Goal: Use online tool/utility: Utilize a website feature to perform a specific function

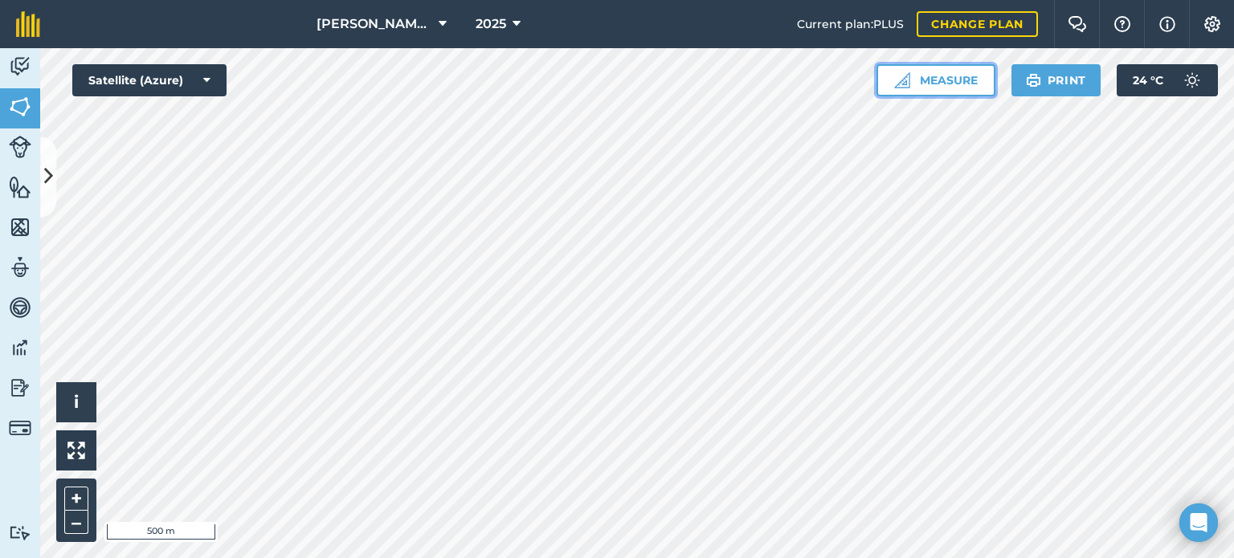
click at [951, 81] on button "Measure" at bounding box center [936, 80] width 119 height 32
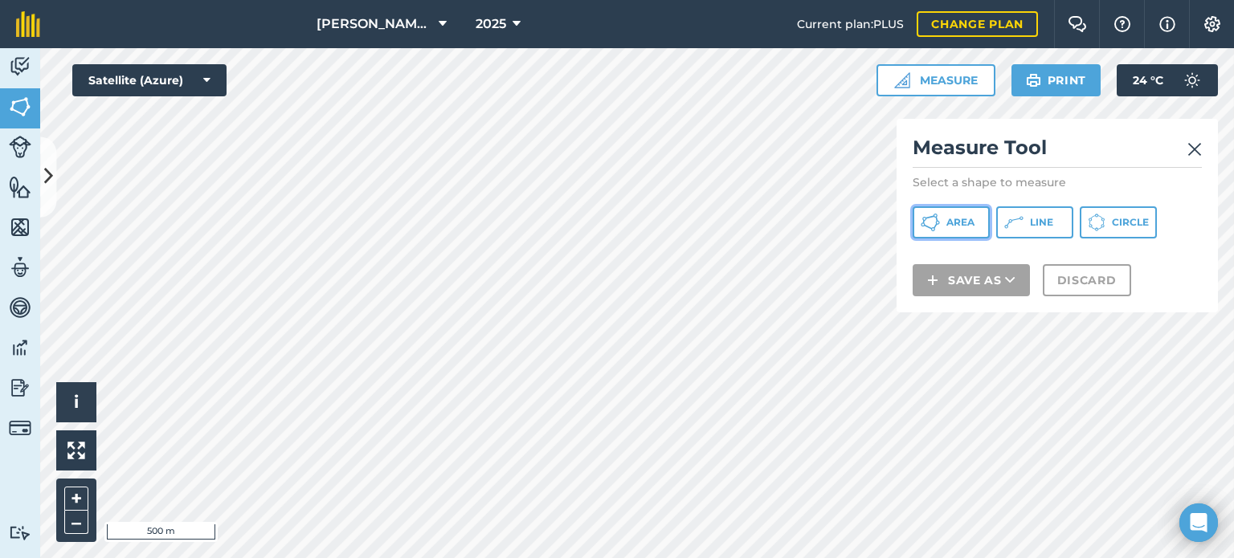
click at [966, 231] on button "Area" at bounding box center [951, 222] width 77 height 32
click at [1195, 142] on img at bounding box center [1194, 149] width 14 height 19
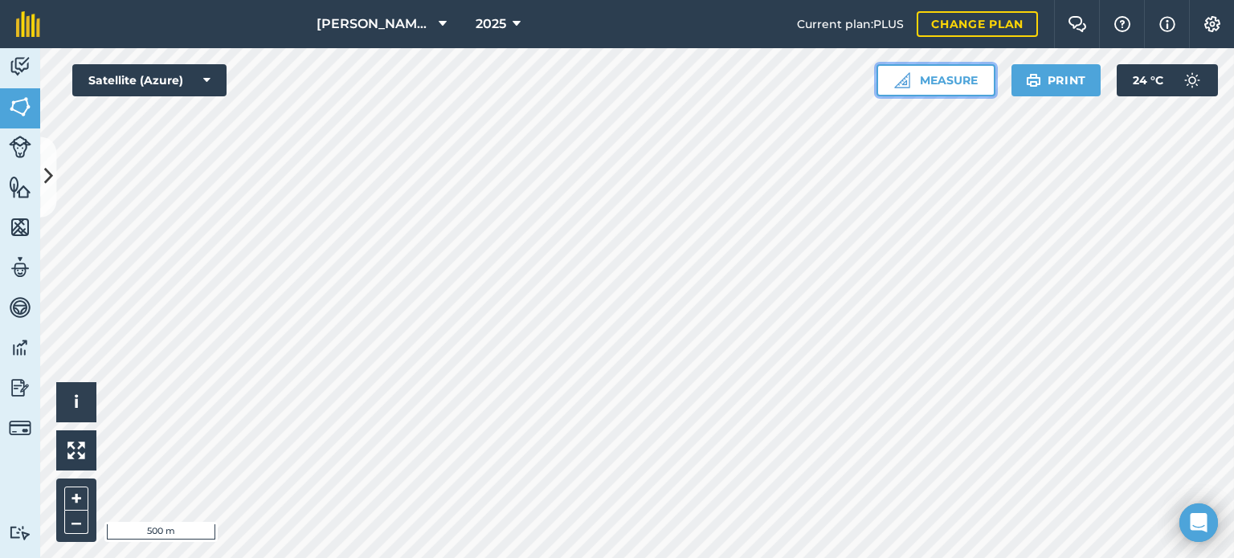
click at [929, 84] on button "Measure" at bounding box center [936, 80] width 119 height 32
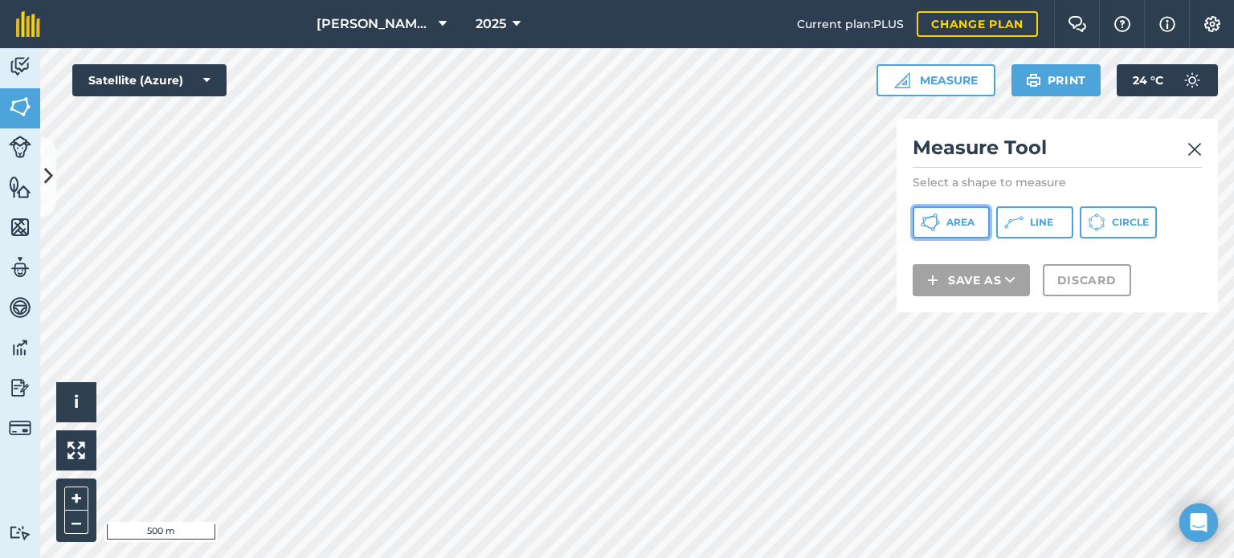
click at [971, 228] on span "Area" at bounding box center [960, 222] width 28 height 13
click at [1200, 150] on img at bounding box center [1194, 149] width 14 height 19
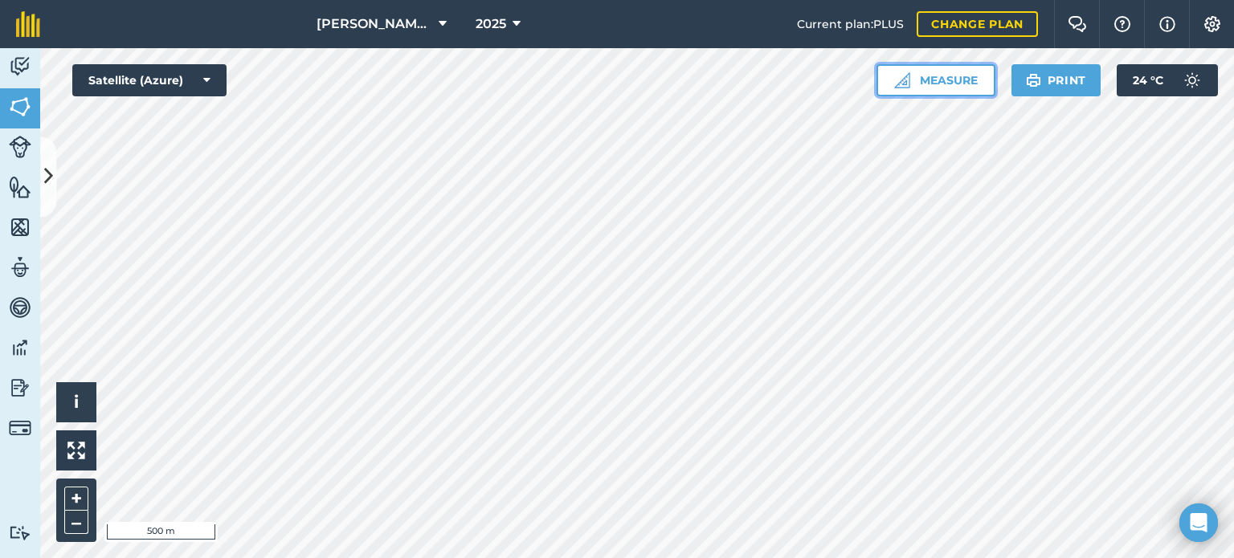
click at [918, 86] on button "Measure" at bounding box center [936, 80] width 119 height 32
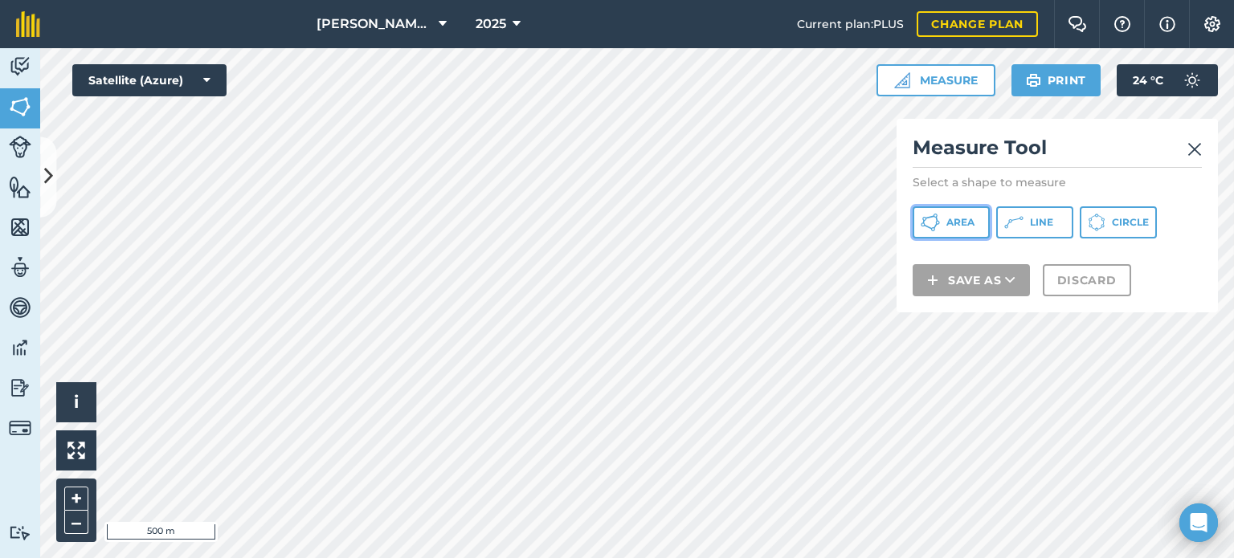
click at [948, 219] on span "Area" at bounding box center [960, 222] width 28 height 13
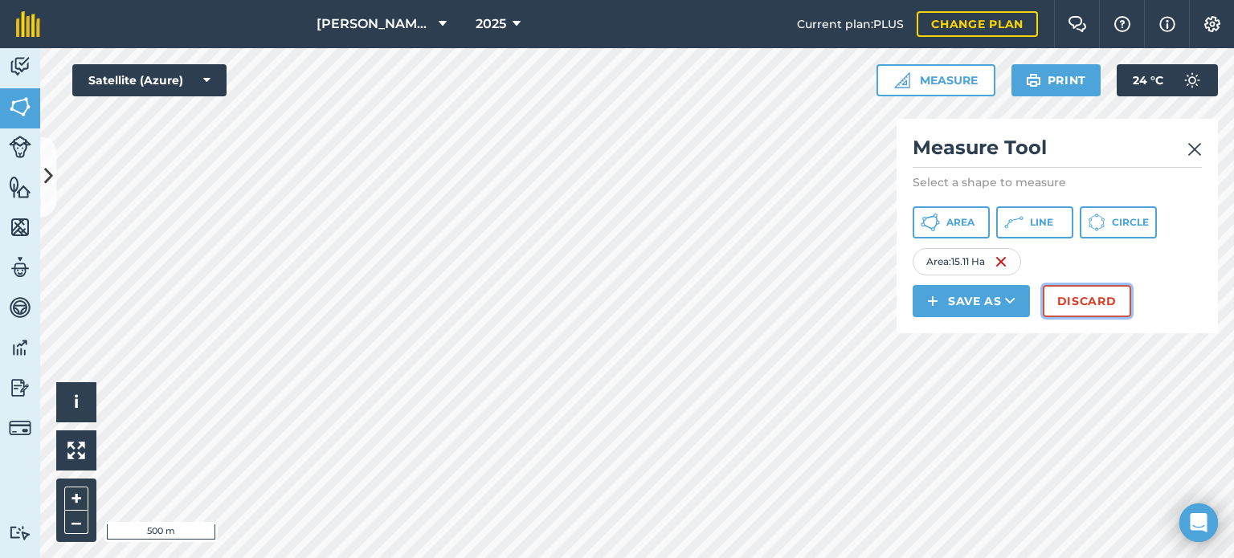
click at [1074, 304] on button "Discard" at bounding box center [1087, 301] width 88 height 32
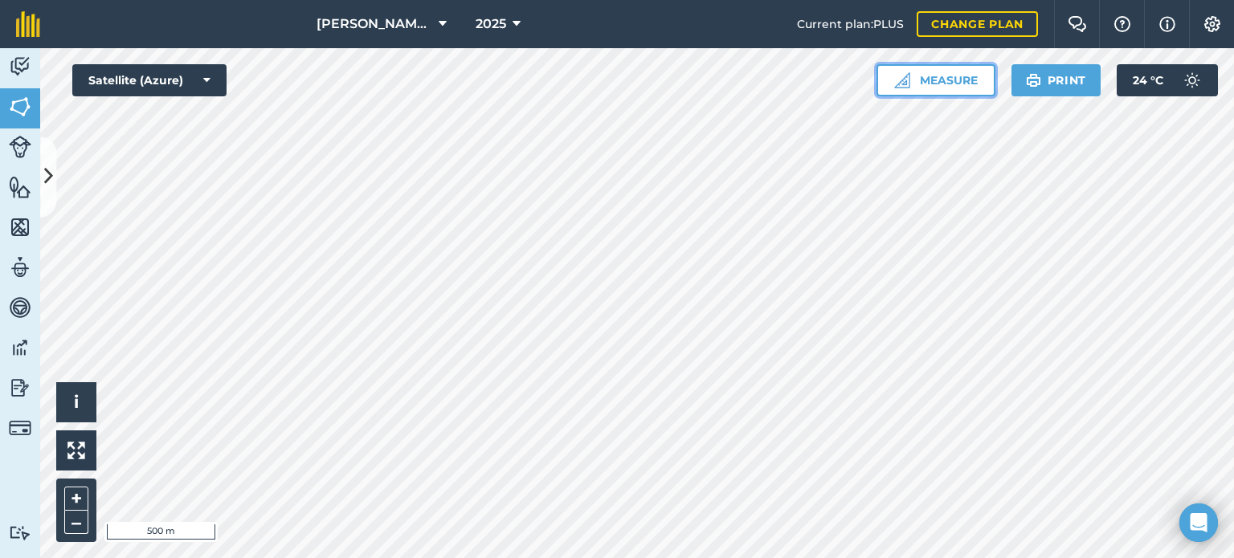
click at [941, 88] on button "Measure" at bounding box center [936, 80] width 119 height 32
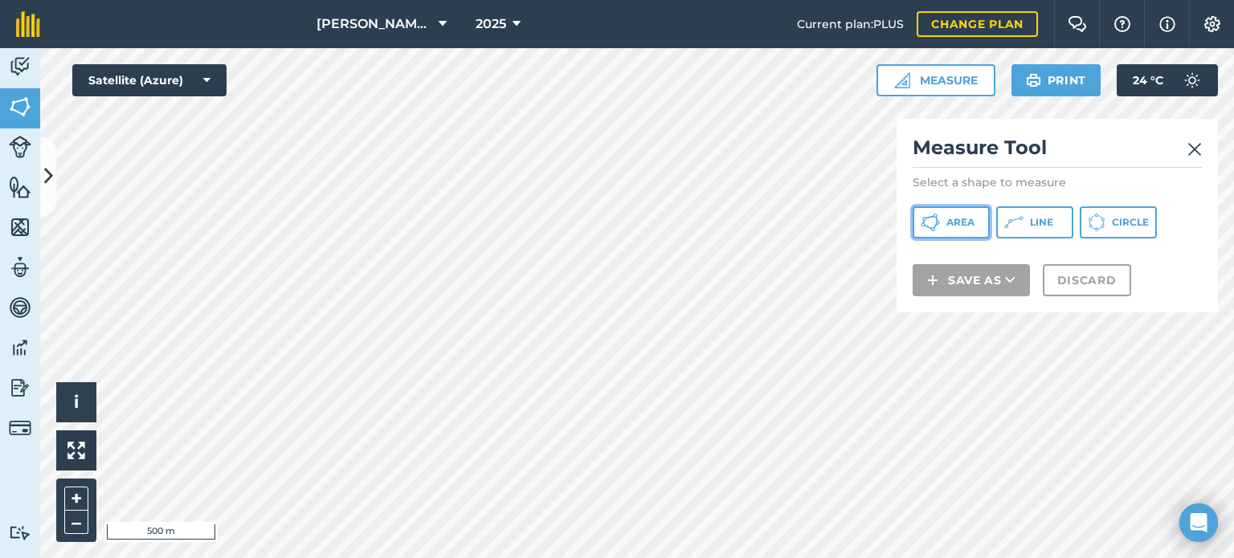
click at [945, 226] on button "Area" at bounding box center [951, 222] width 77 height 32
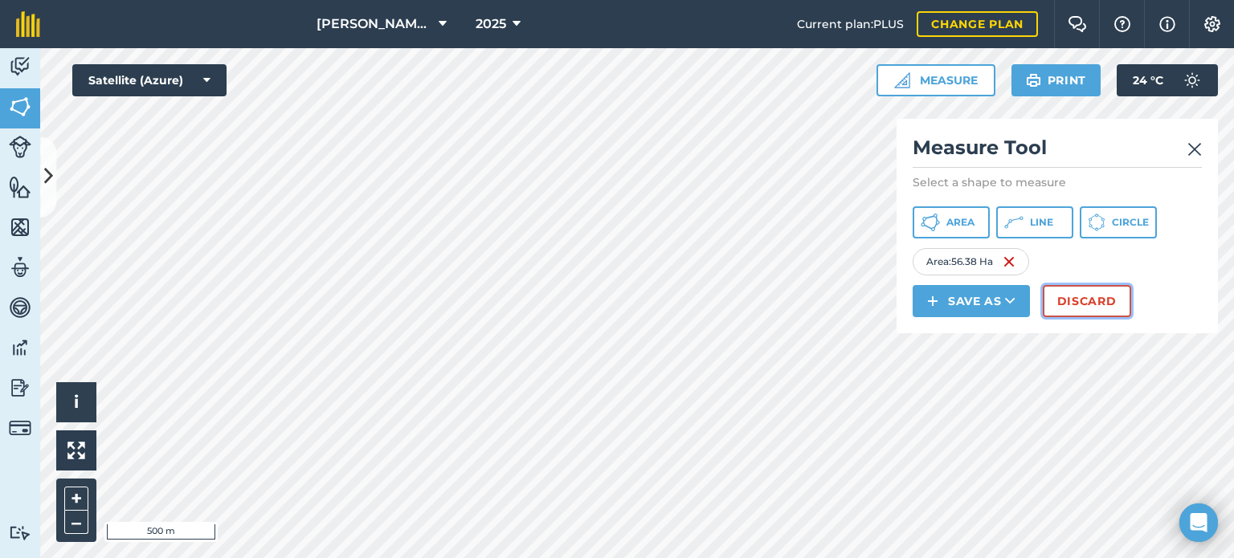
click at [1065, 300] on button "Discard" at bounding box center [1087, 301] width 88 height 32
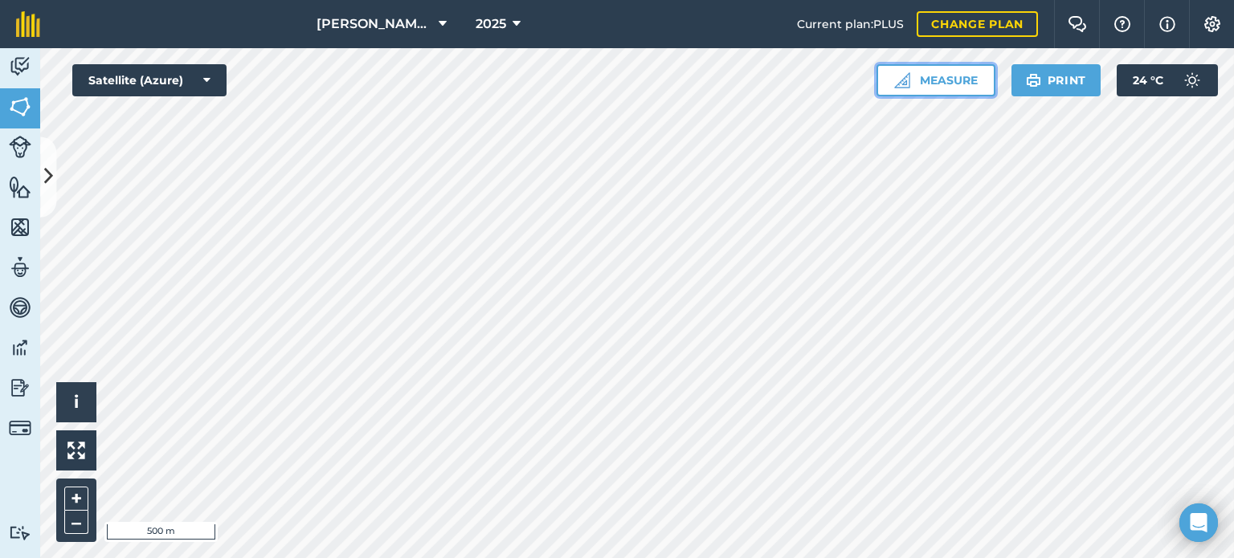
click at [883, 81] on button "Measure" at bounding box center [936, 80] width 119 height 32
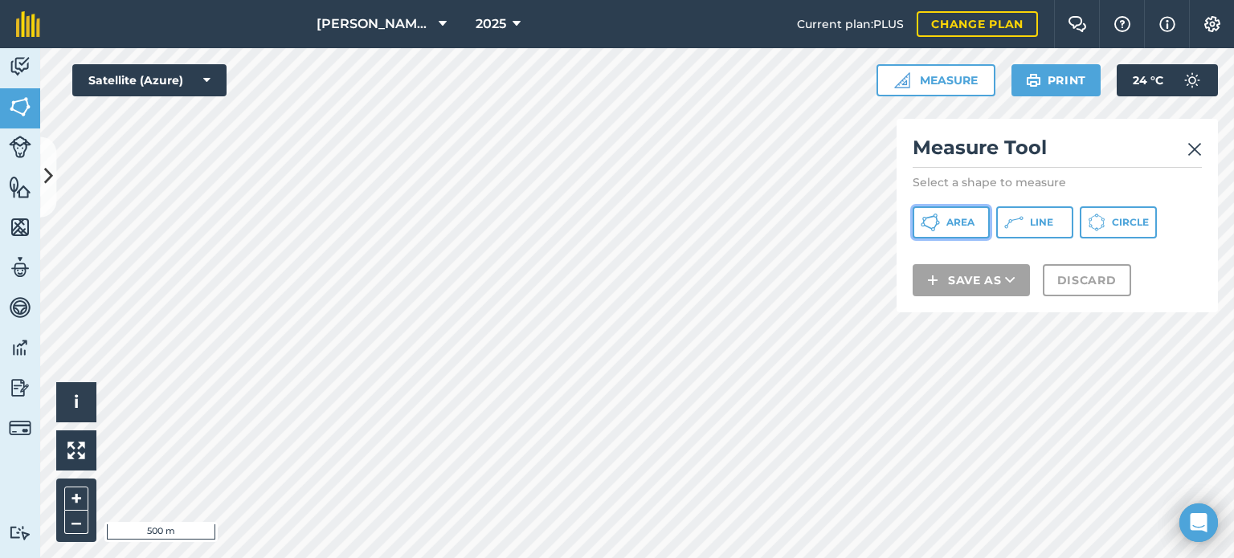
click at [950, 220] on span "Area" at bounding box center [960, 222] width 28 height 13
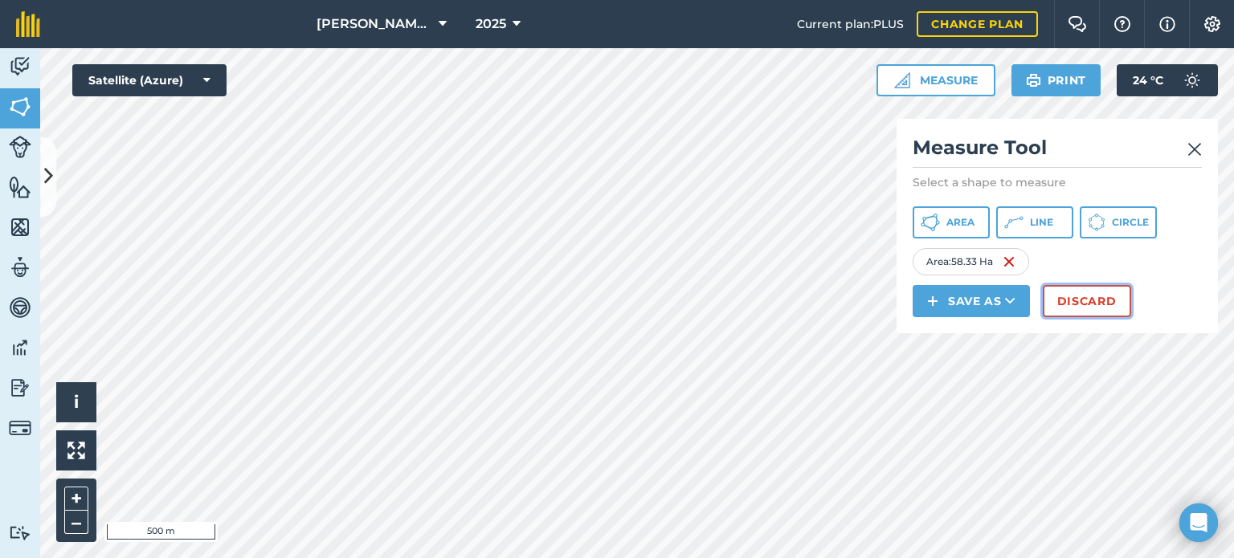
click at [1067, 292] on button "Discard" at bounding box center [1087, 301] width 88 height 32
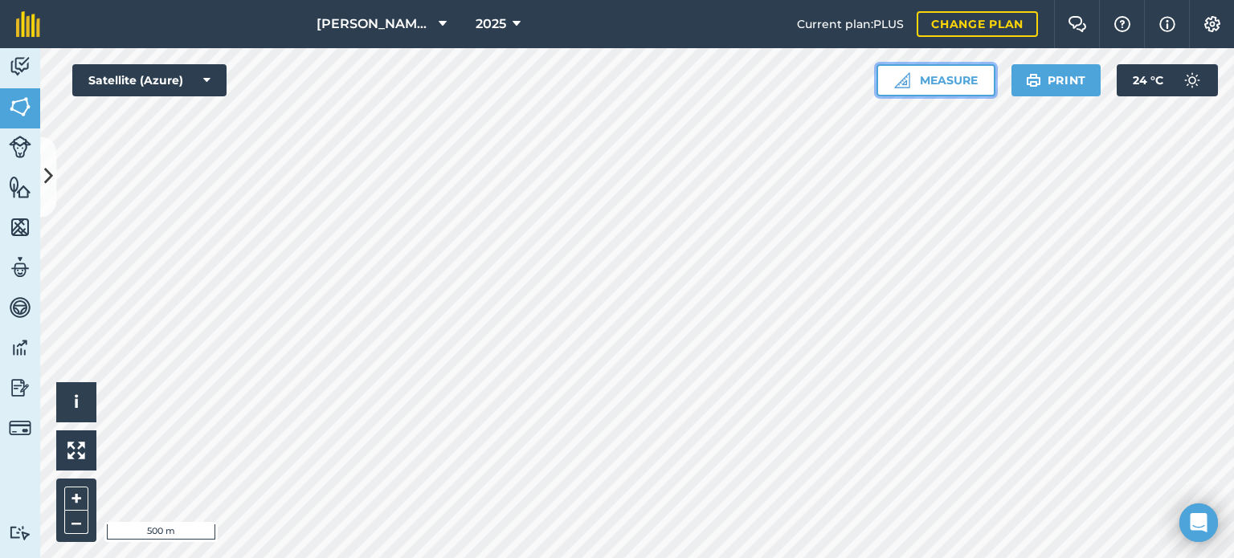
click at [926, 84] on button "Measure" at bounding box center [936, 80] width 119 height 32
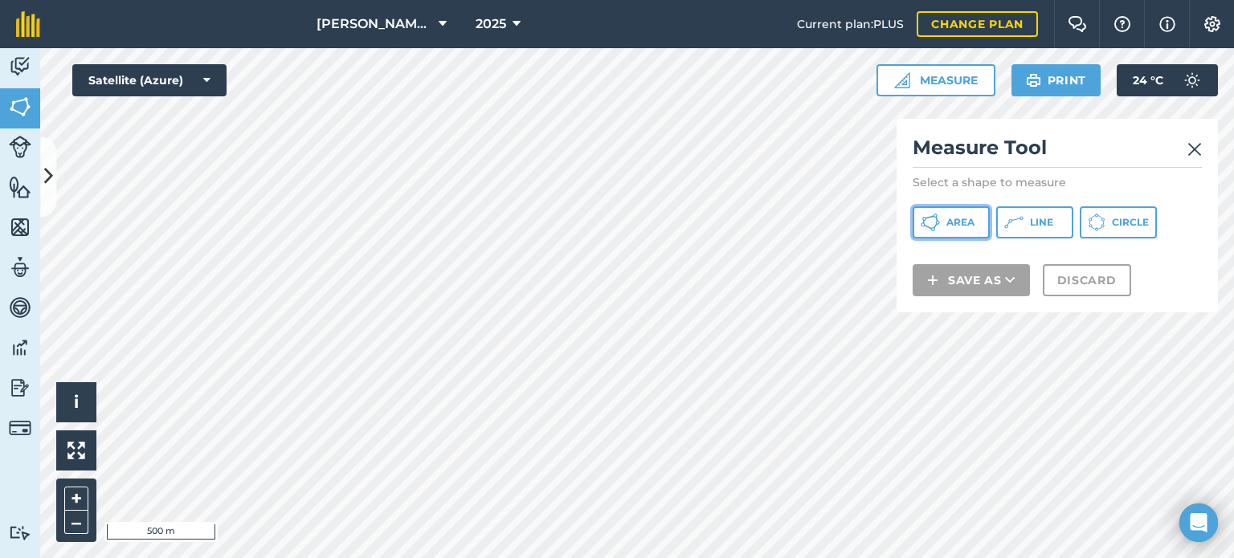
click at [967, 226] on span "Area" at bounding box center [960, 222] width 28 height 13
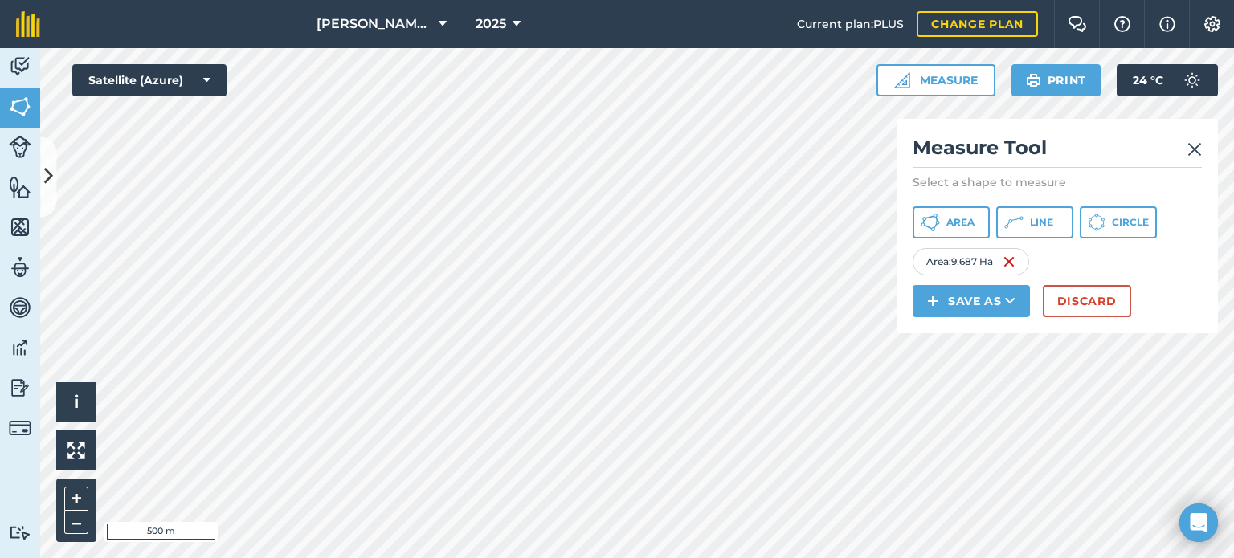
click at [1192, 149] on img at bounding box center [1194, 149] width 14 height 19
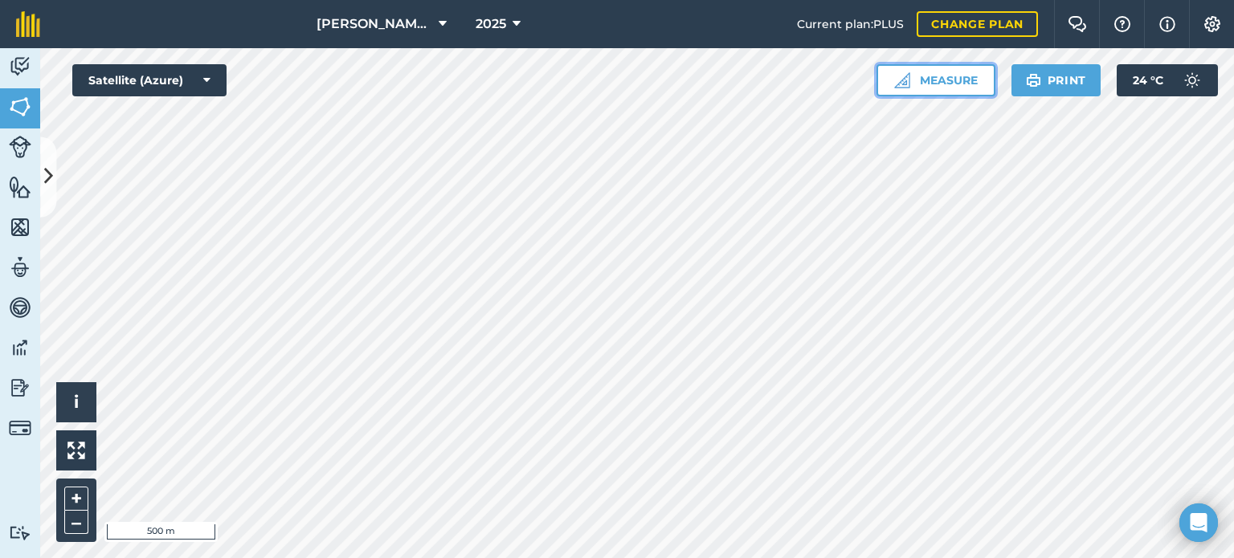
click at [952, 84] on button "Measure" at bounding box center [936, 80] width 119 height 32
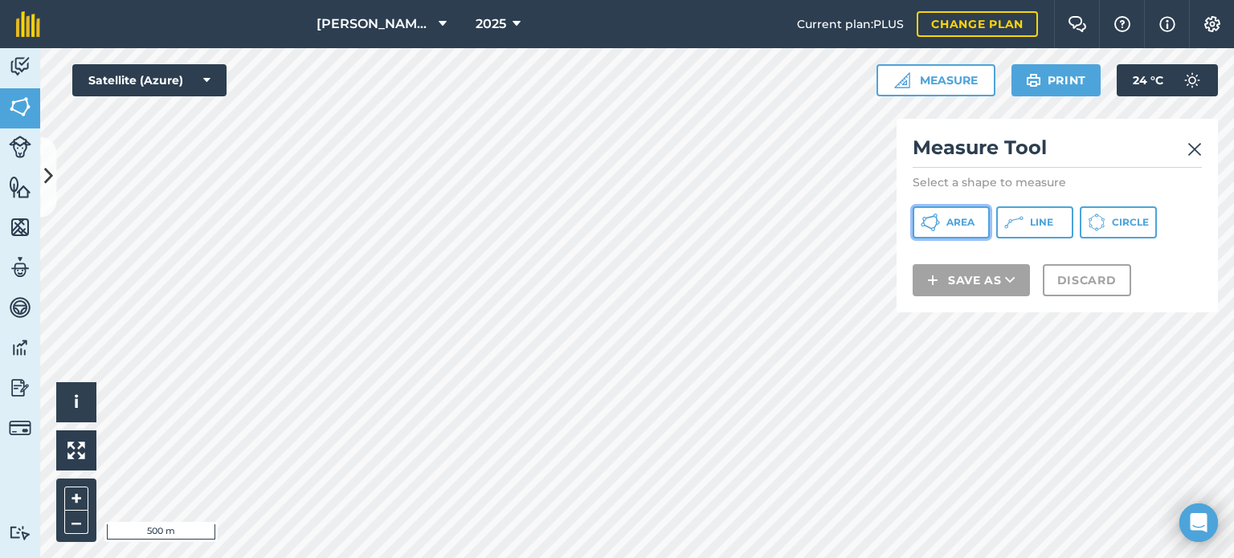
click at [966, 227] on span "Area" at bounding box center [960, 222] width 28 height 13
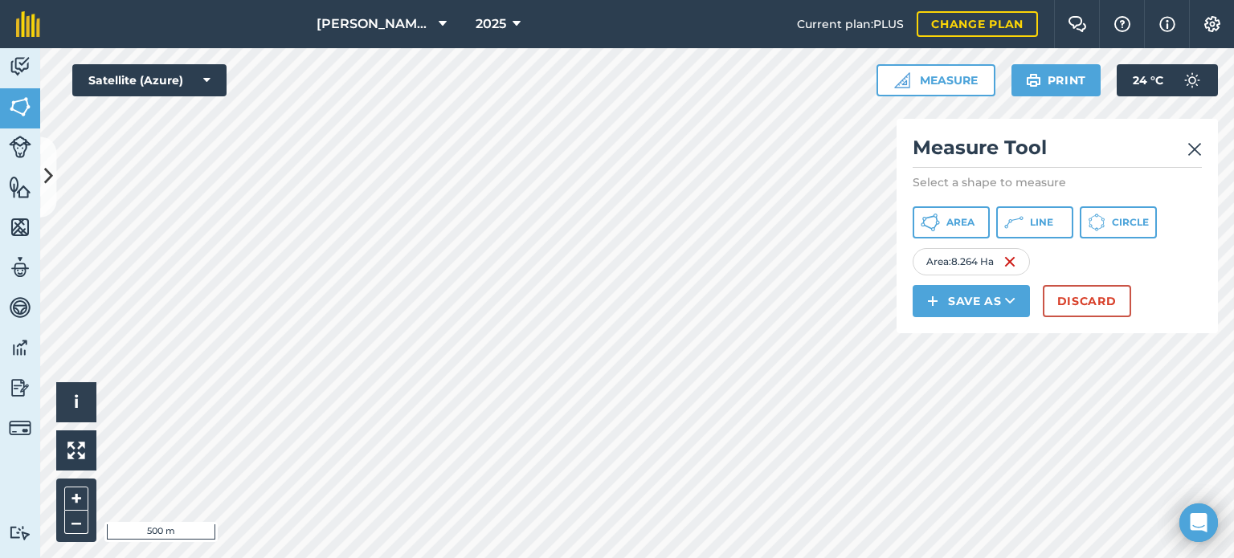
click at [1188, 148] on img at bounding box center [1194, 149] width 14 height 19
